Goal: Obtain resource: Download file/media

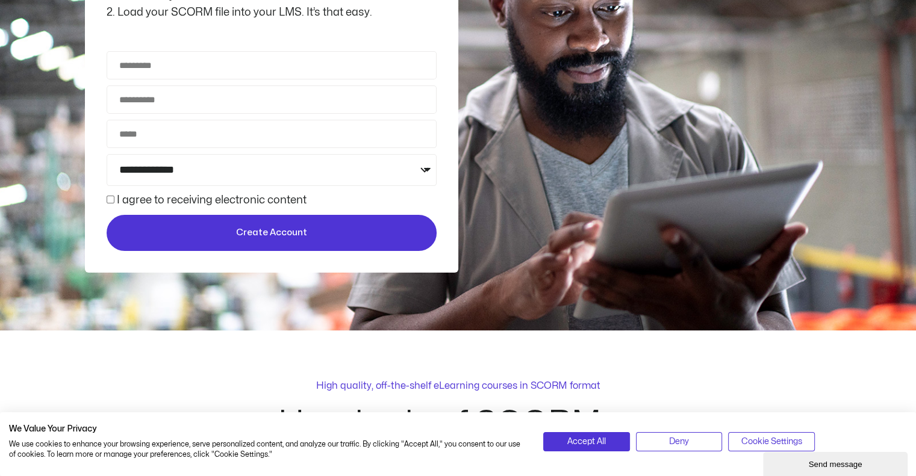
scroll to position [294, 0]
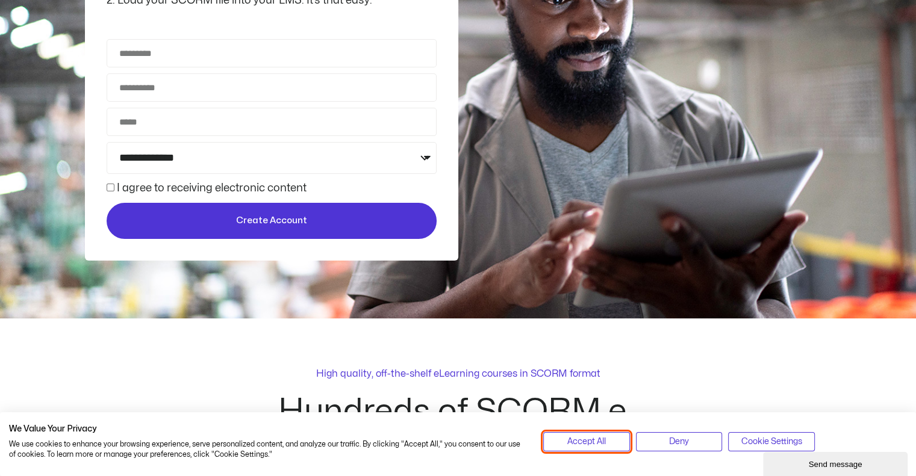
click at [595, 445] on span "Accept All" at bounding box center [586, 441] width 39 height 13
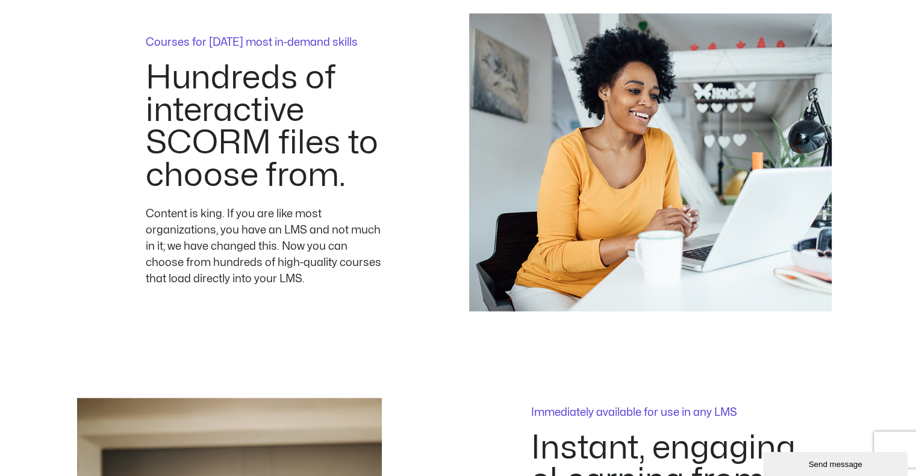
scroll to position [1734, 0]
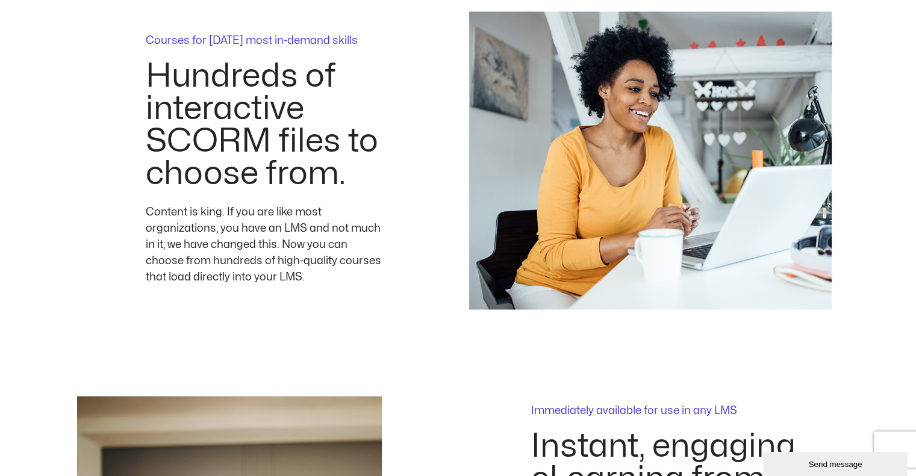
click at [145, 122] on div "Courses for [DATE] most in-demand skills Hundreds of interactive SCORM files to…" at bounding box center [266, 160] width 363 height 298
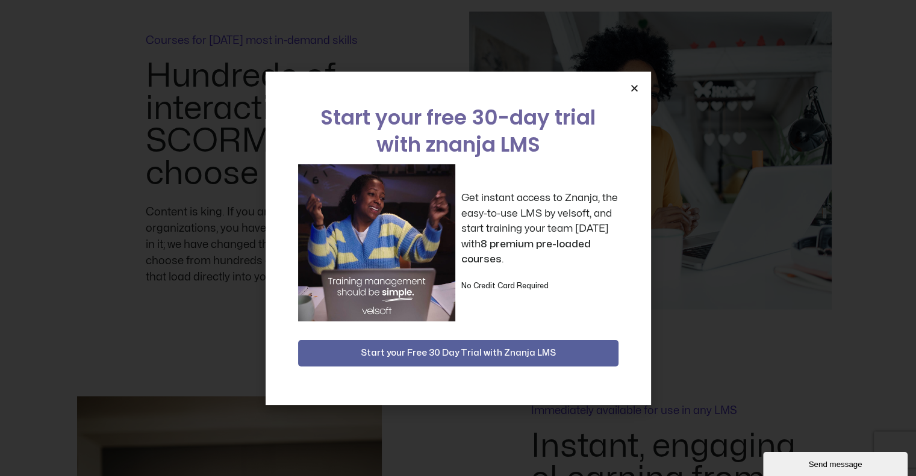
click at [630, 84] on icon "Close" at bounding box center [634, 88] width 9 height 9
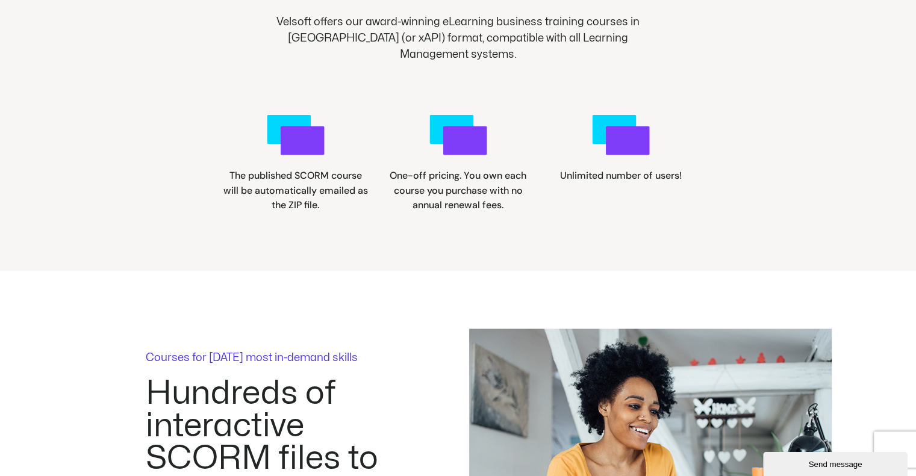
scroll to position [1415, 0]
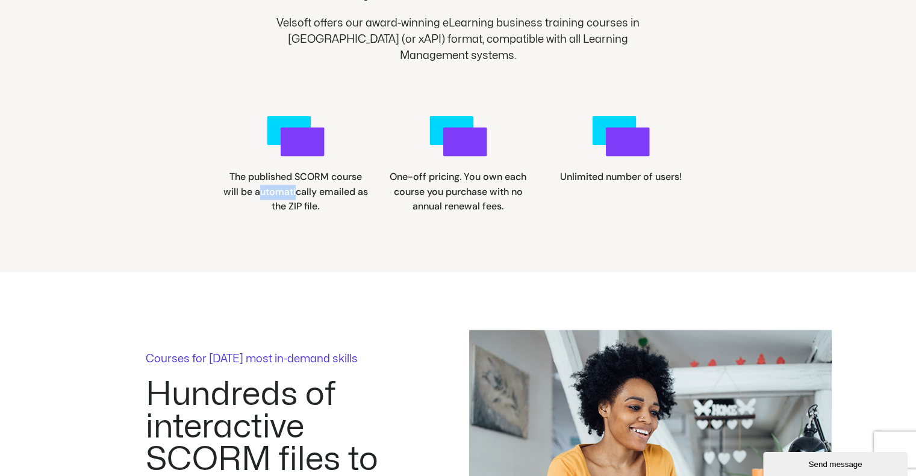
drag, startPoint x: 228, startPoint y: 189, endPoint x: 257, endPoint y: 198, distance: 30.9
click at [257, 198] on span "The published SCORM course will be automatically emailed as the ZIP file." at bounding box center [295, 191] width 145 height 43
drag, startPoint x: 222, startPoint y: 178, endPoint x: 725, endPoint y: 187, distance: 503.0
click at [725, 187] on div ".cls-1{fill:#00d7ff;}.cls-2{fill:#7f3dfa;} The published SCORM course will be a…" at bounding box center [458, 160] width 747 height 107
copy div "The published SCORM course will be automatically emailed as the ZIP file. .cls-…"
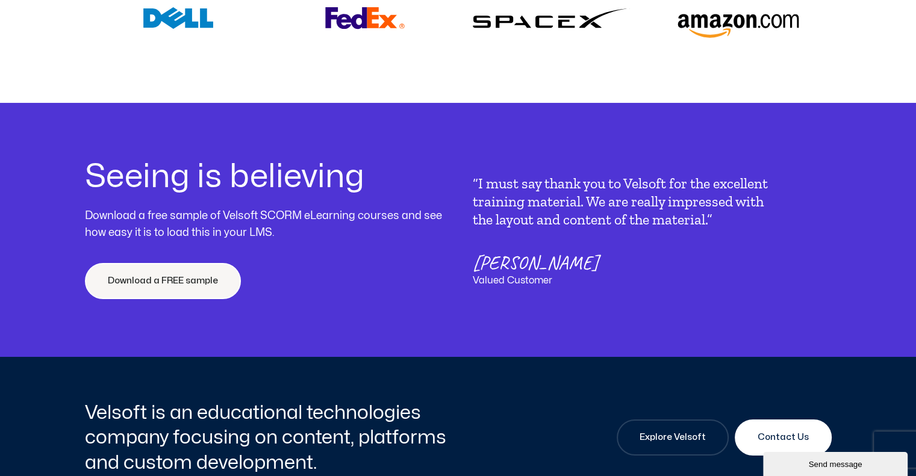
scroll to position [4195, 0]
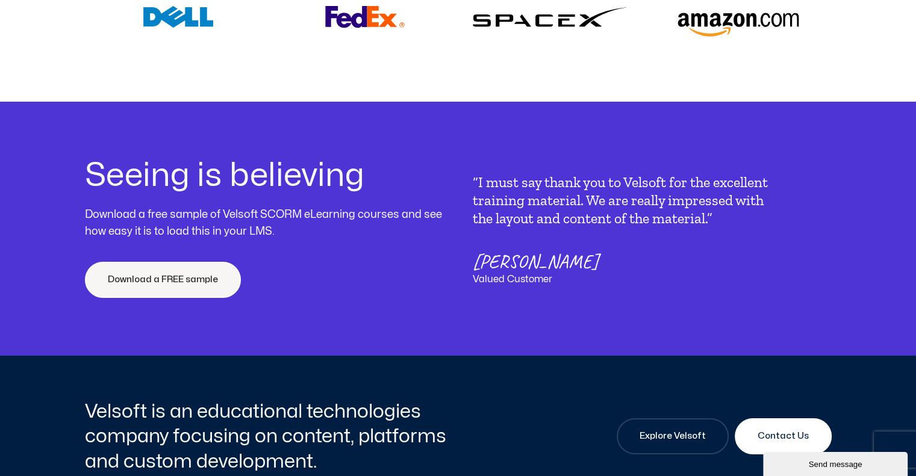
click at [173, 304] on div "Download a FREE sample" at bounding box center [264, 291] width 359 height 58
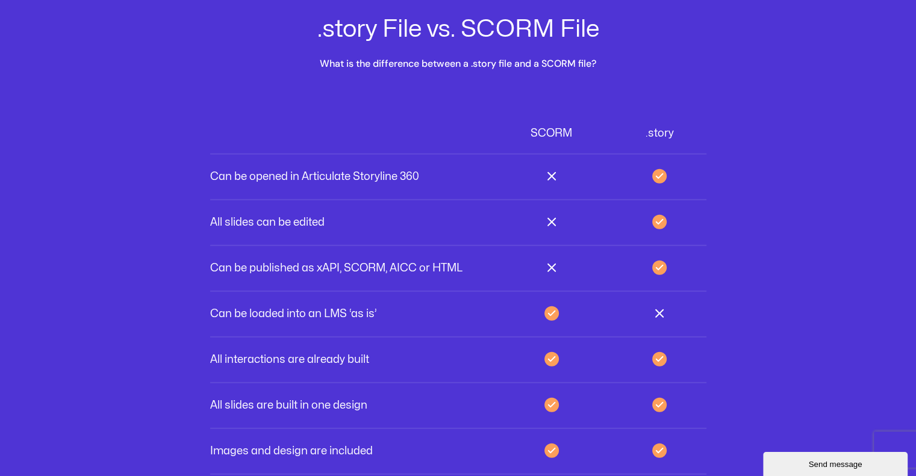
scroll to position [3335, 0]
